Goal: Task Accomplishment & Management: Manage account settings

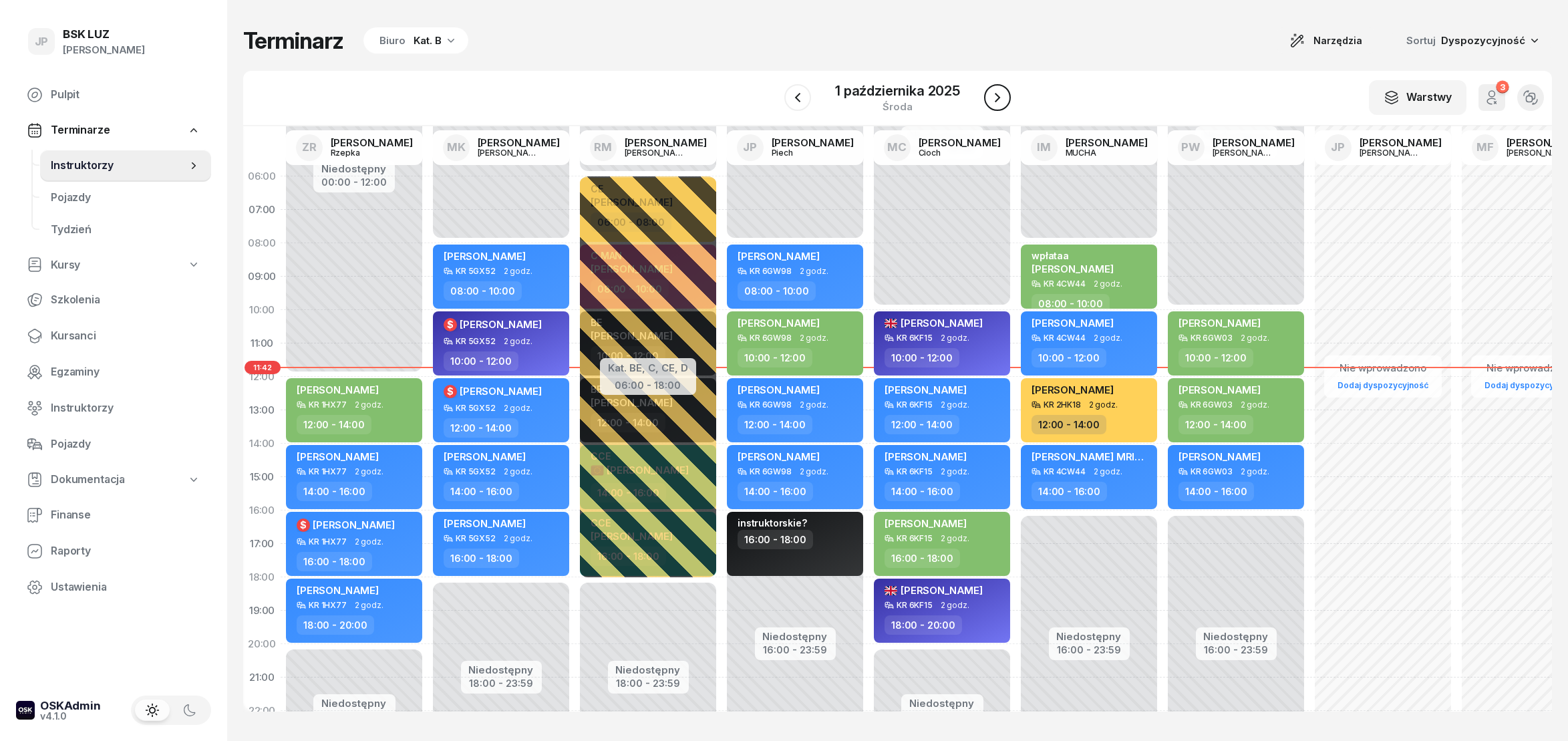
click at [998, 103] on icon "button" at bounding box center [998, 97] width 16 height 16
click at [995, 103] on icon "button" at bounding box center [988, 97] width 16 height 16
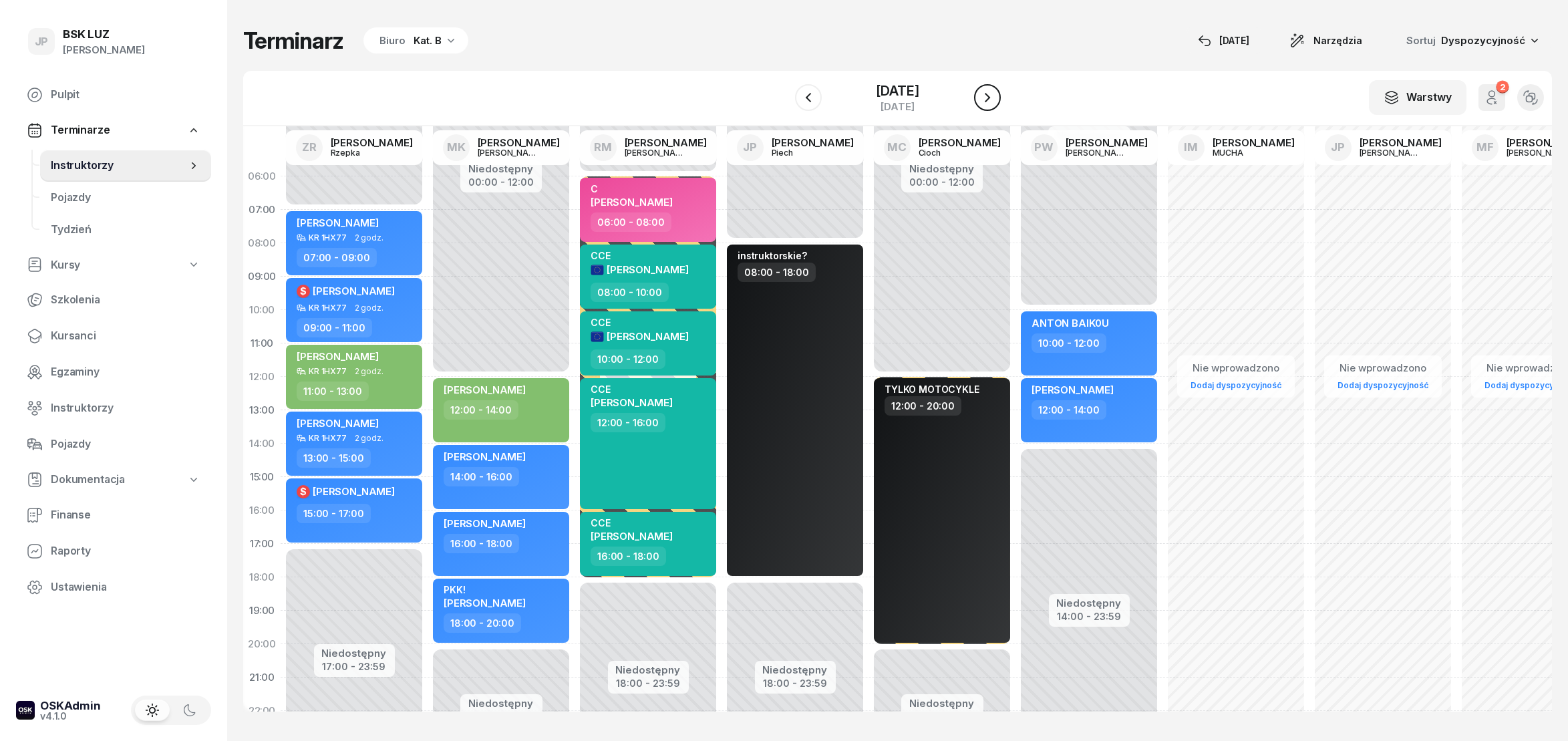
click at [995, 102] on icon "button" at bounding box center [988, 97] width 16 height 16
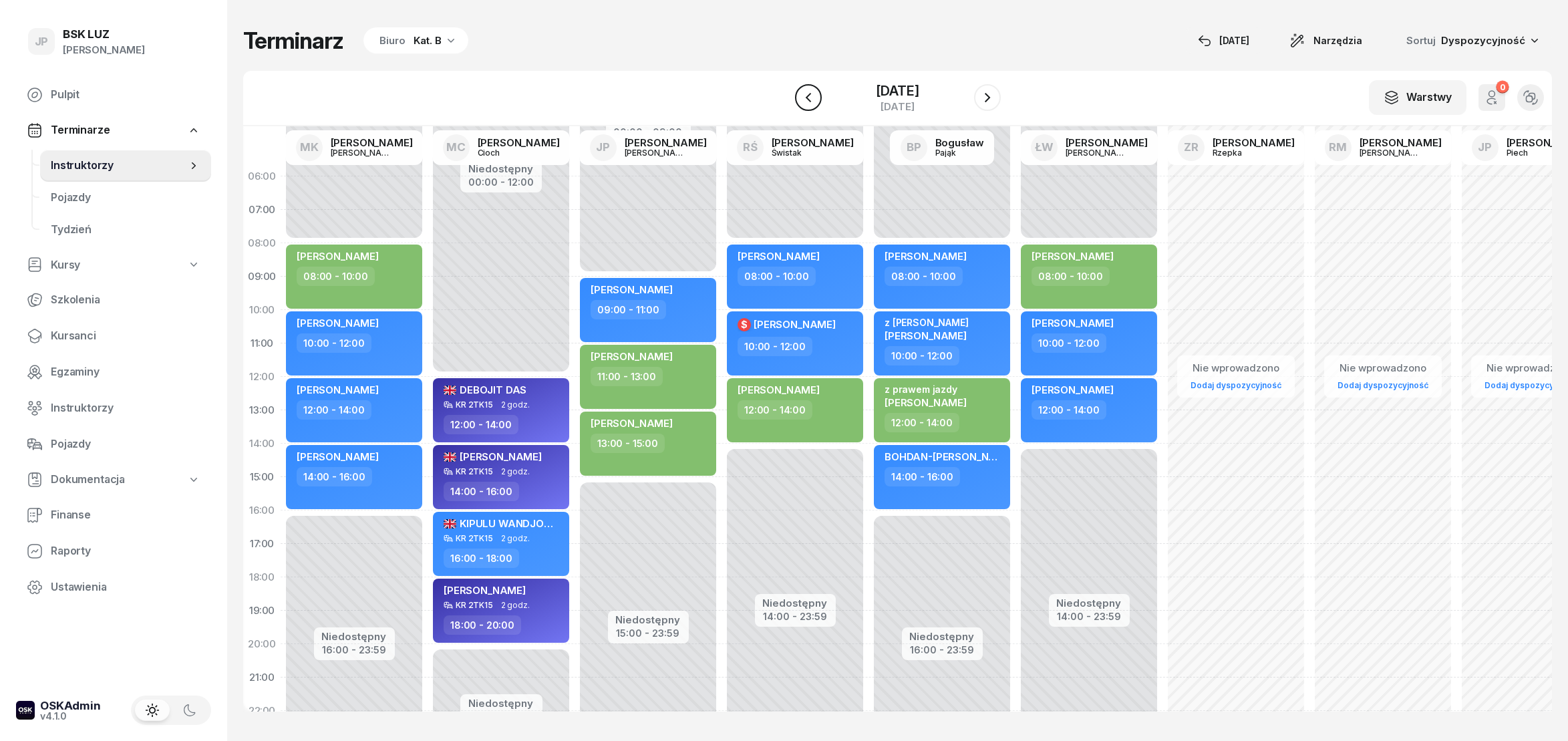
click at [800, 106] on icon "button" at bounding box center [808, 97] width 16 height 16
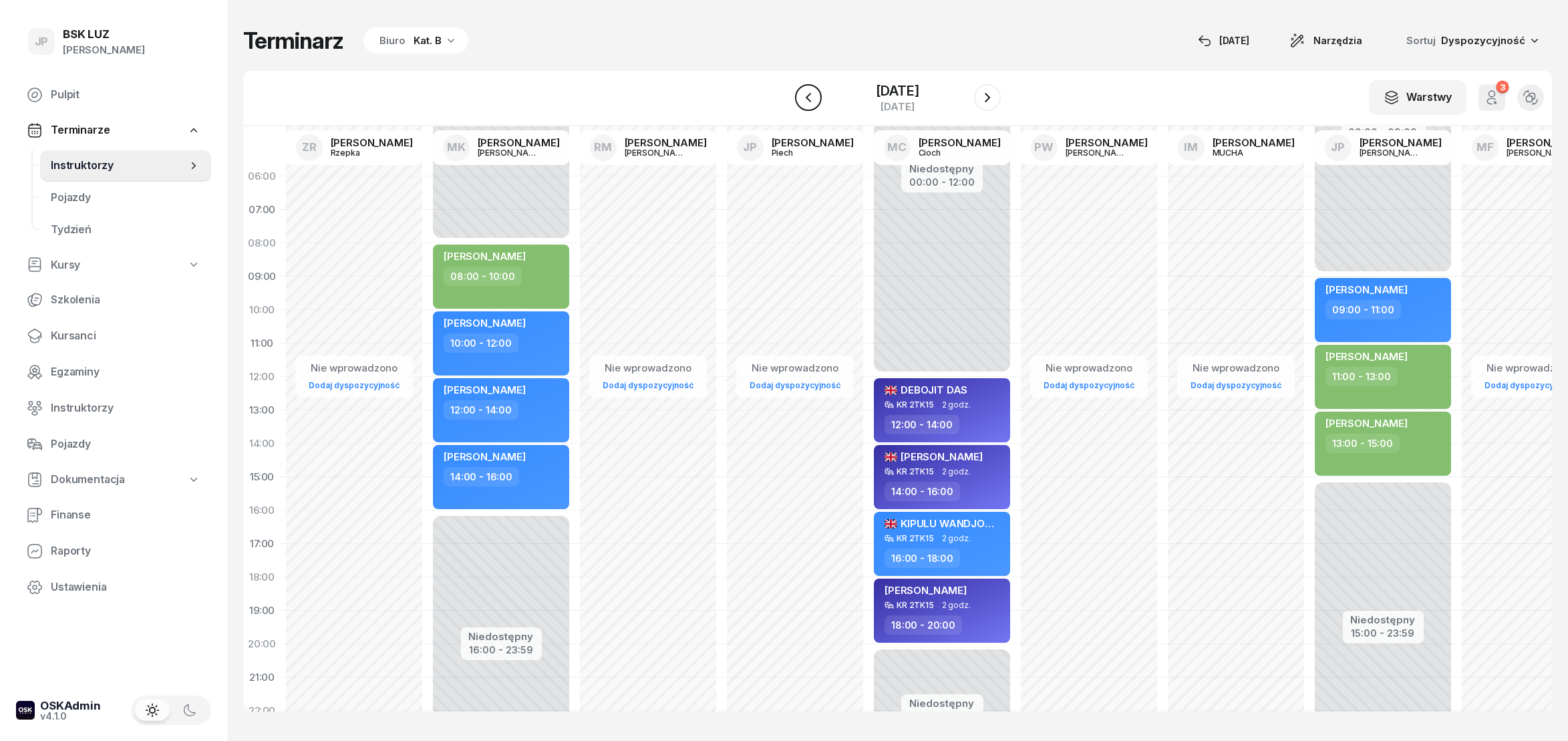
click at [800, 103] on icon "button" at bounding box center [808, 97] width 16 height 16
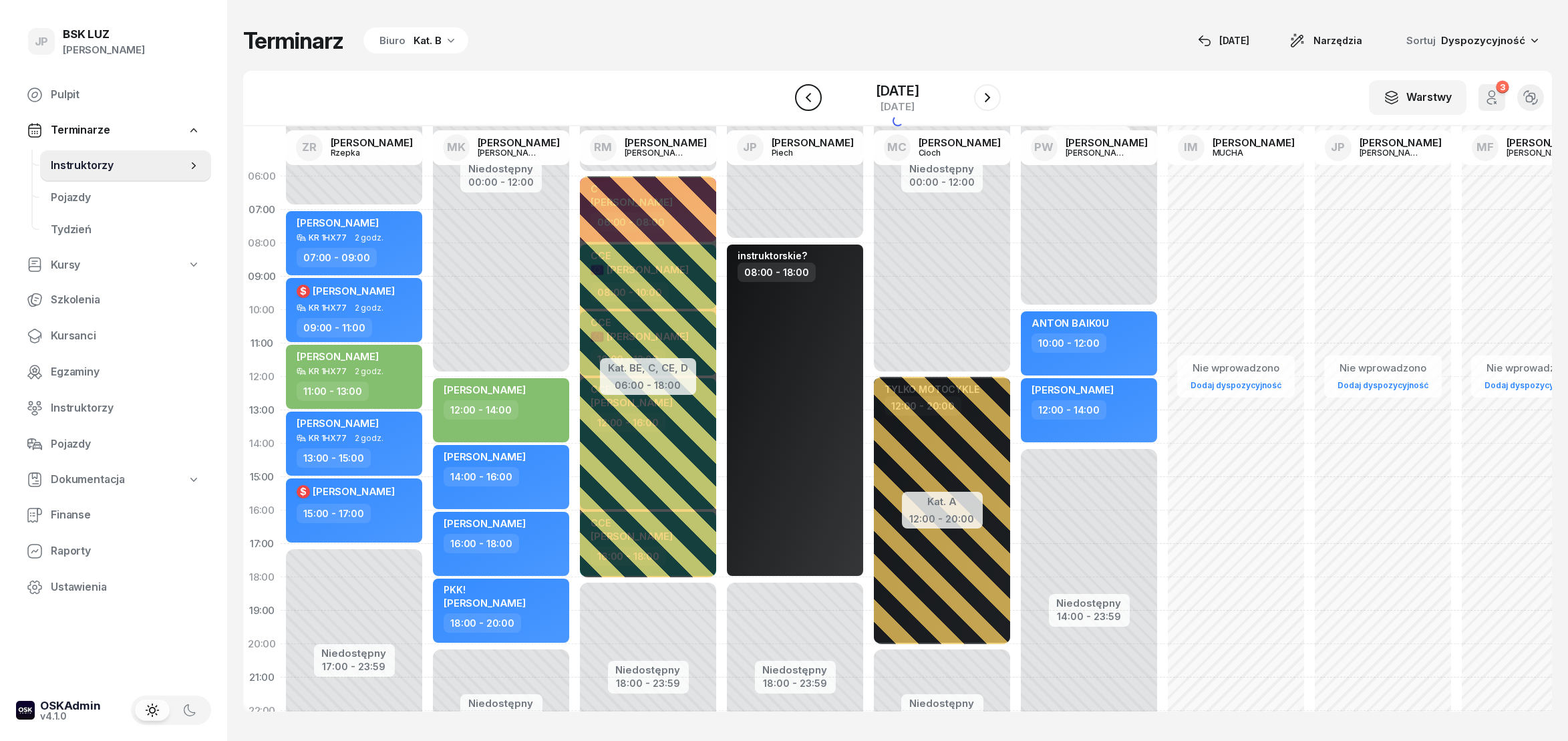
click at [800, 103] on icon "button" at bounding box center [808, 97] width 16 height 16
